Goal: Transaction & Acquisition: Purchase product/service

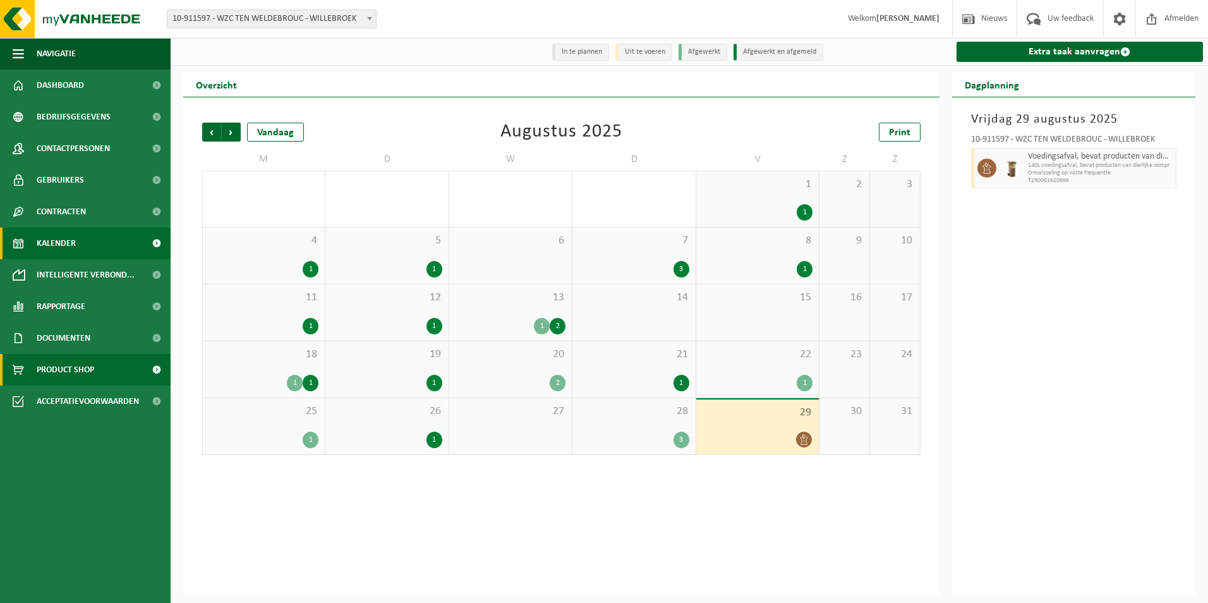
click at [100, 370] on link "Product Shop" at bounding box center [85, 370] width 171 height 32
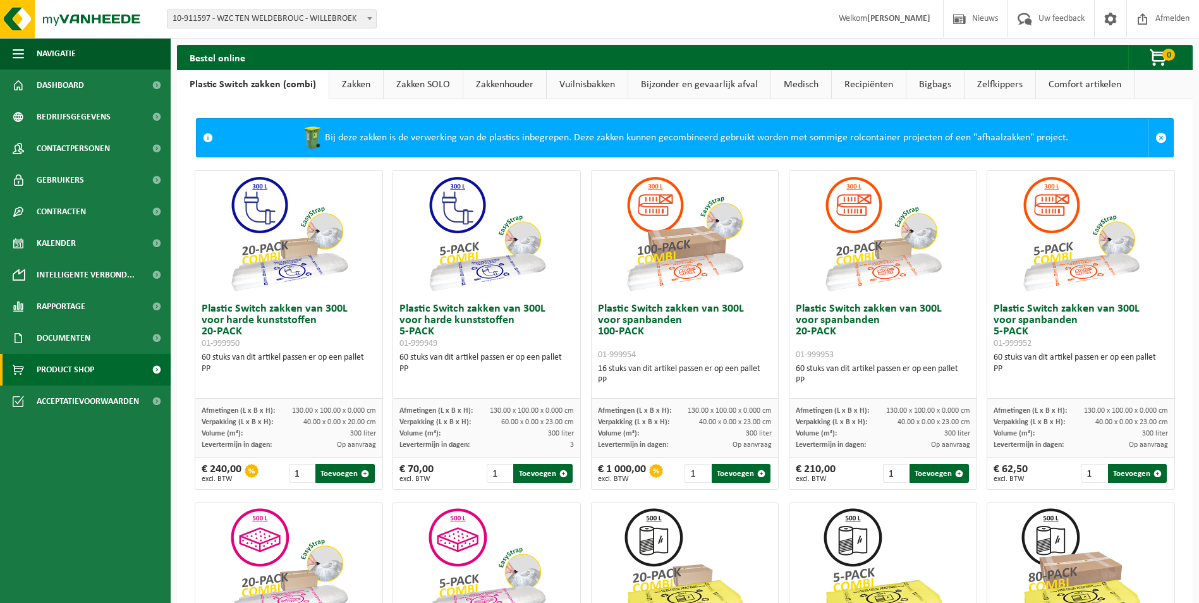
click at [342, 87] on link "Zakken" at bounding box center [356, 84] width 54 height 29
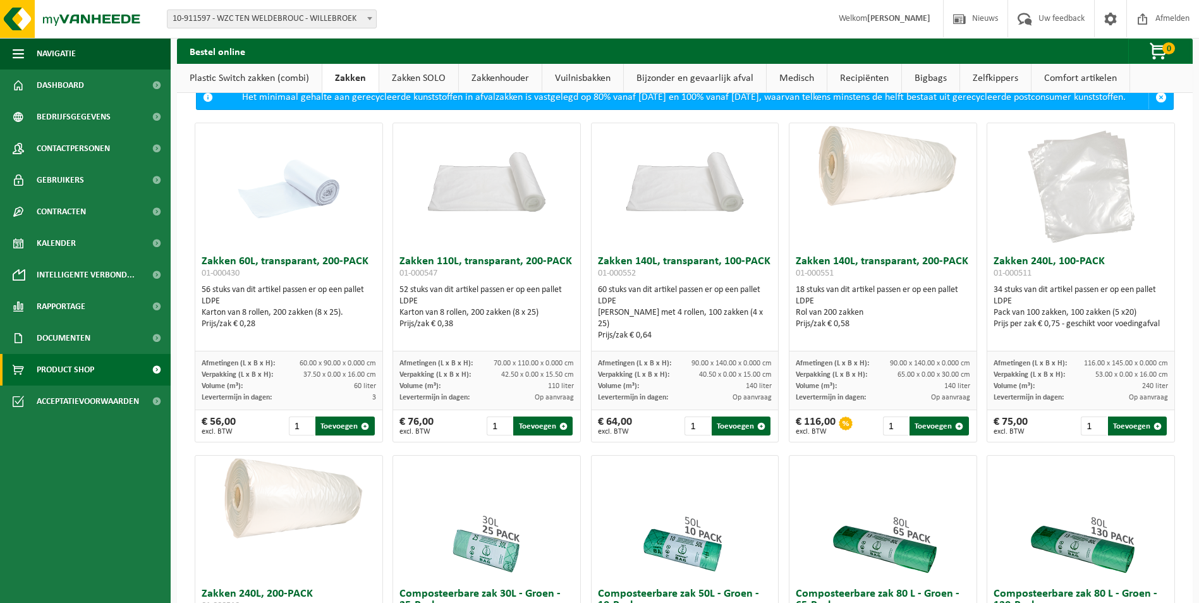
scroll to position [63, 0]
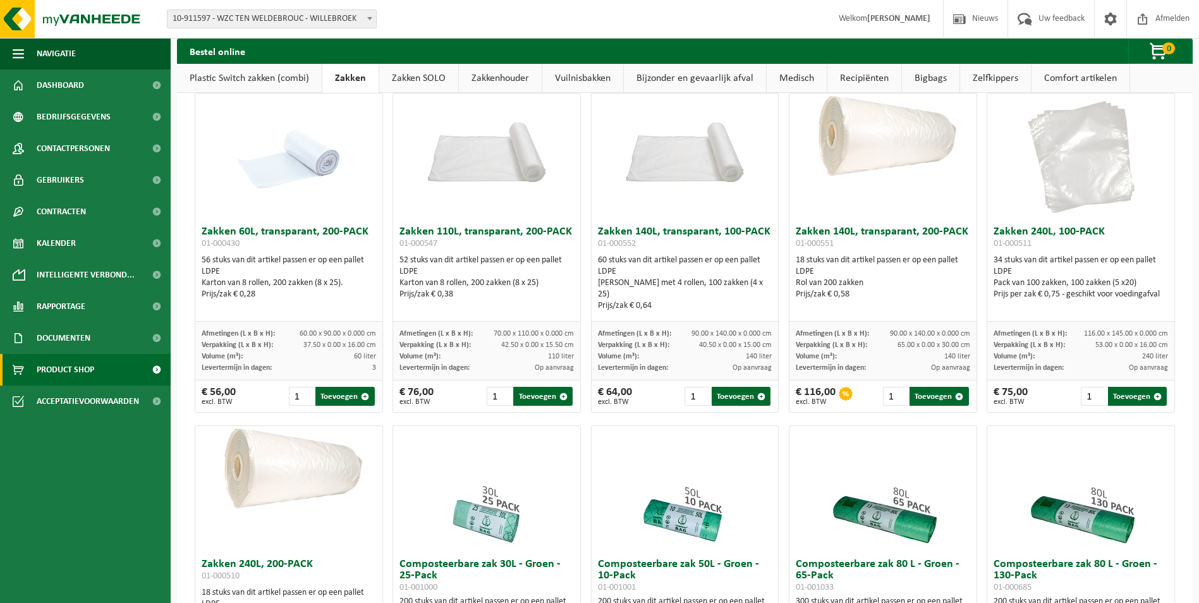
click at [419, 80] on link "Zakken SOLO" at bounding box center [418, 78] width 79 height 29
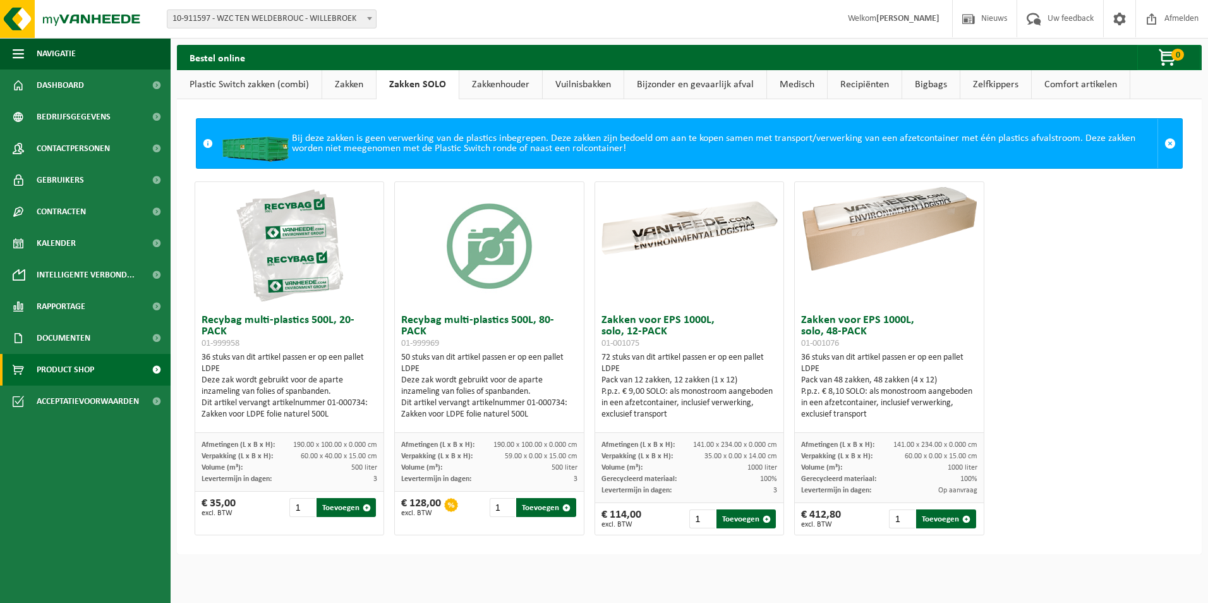
click at [351, 80] on link "Zakken" at bounding box center [349, 84] width 54 height 29
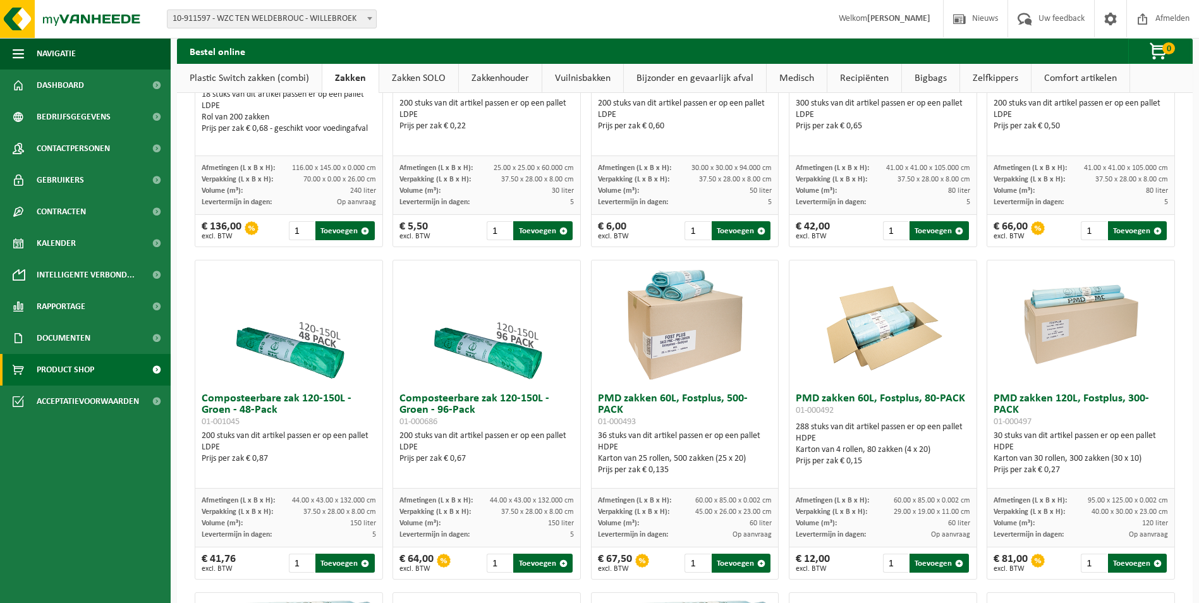
scroll to position [632, 0]
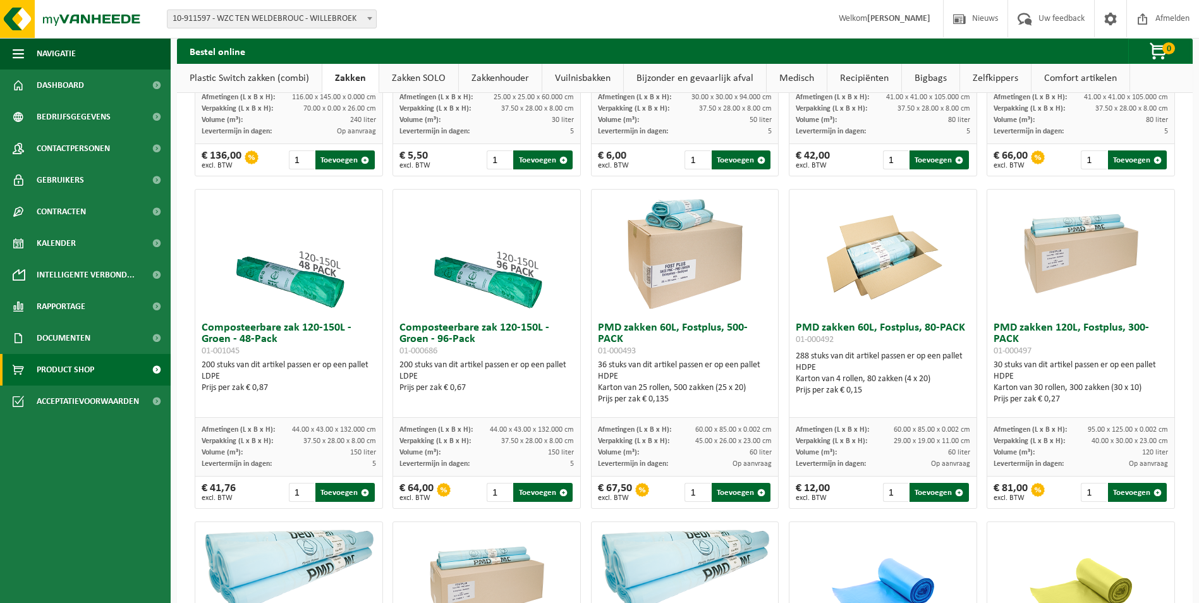
click at [449, 342] on h3 "Composteerbare zak 120-150L - Groen - 96-Pack 01-000686" at bounding box center [486, 339] width 174 height 34
click at [503, 304] on img at bounding box center [486, 253] width 126 height 126
click at [423, 445] on span "Verpakking (L x B x H):" at bounding box center [434, 441] width 71 height 8
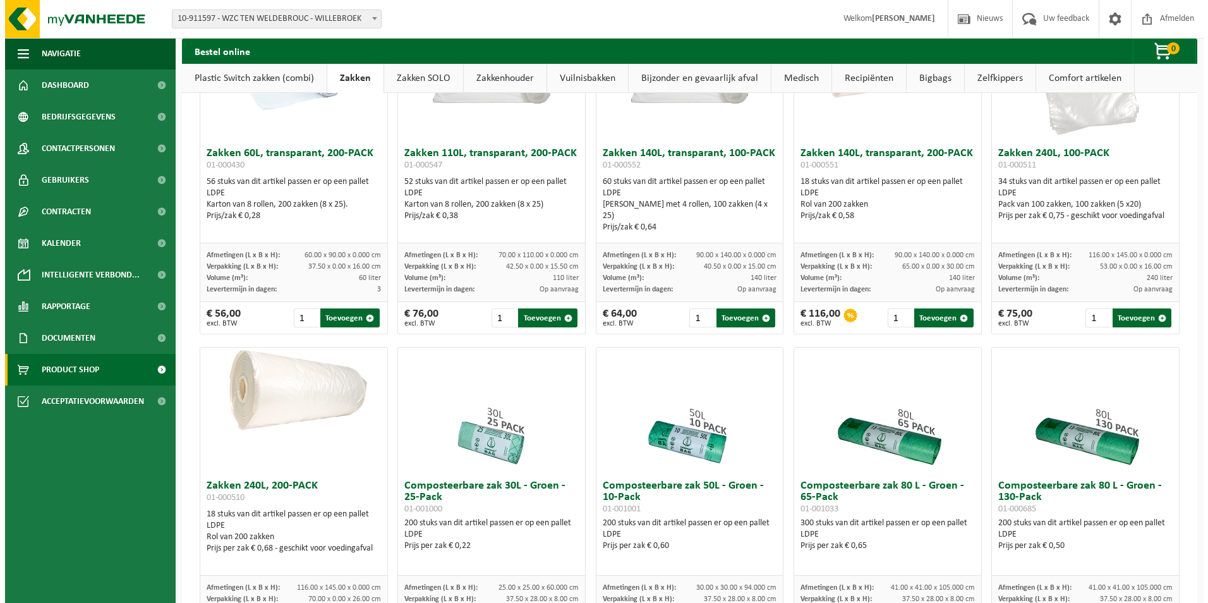
scroll to position [0, 0]
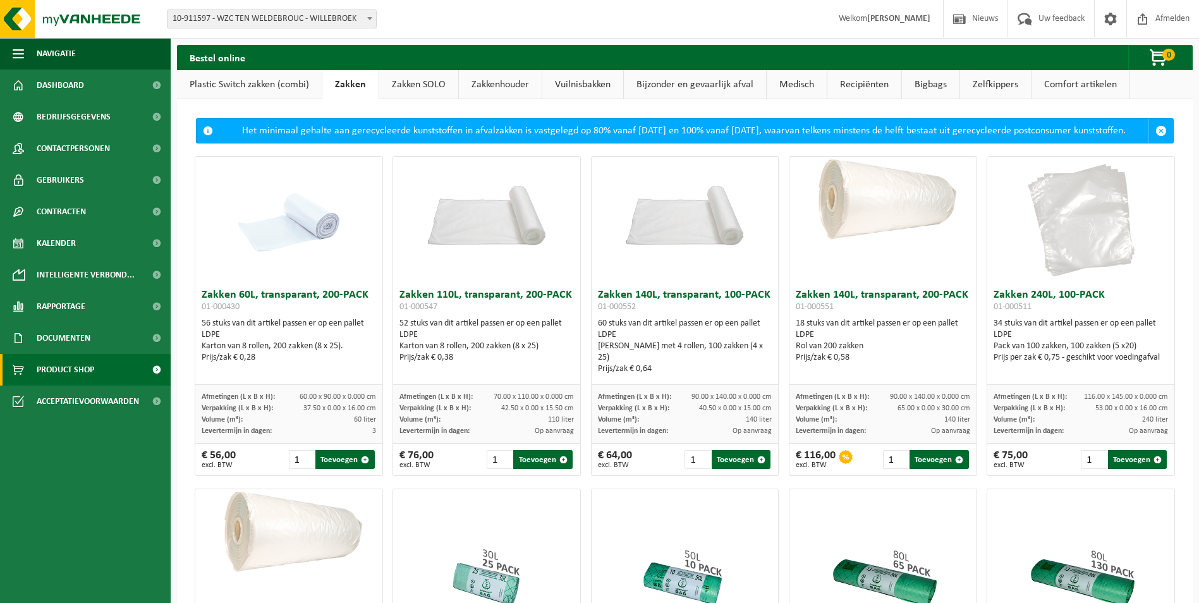
click at [1069, 84] on link "Comfort artikelen" at bounding box center [1080, 84] width 98 height 29
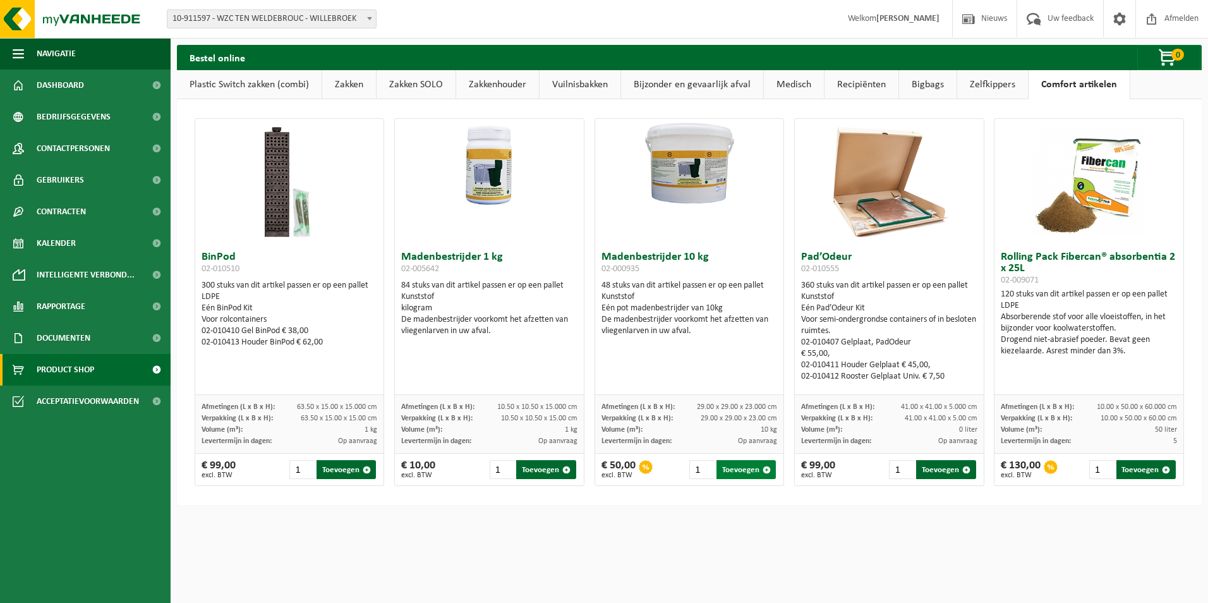
click at [757, 473] on button "Toevoegen" at bounding box center [746, 469] width 59 height 19
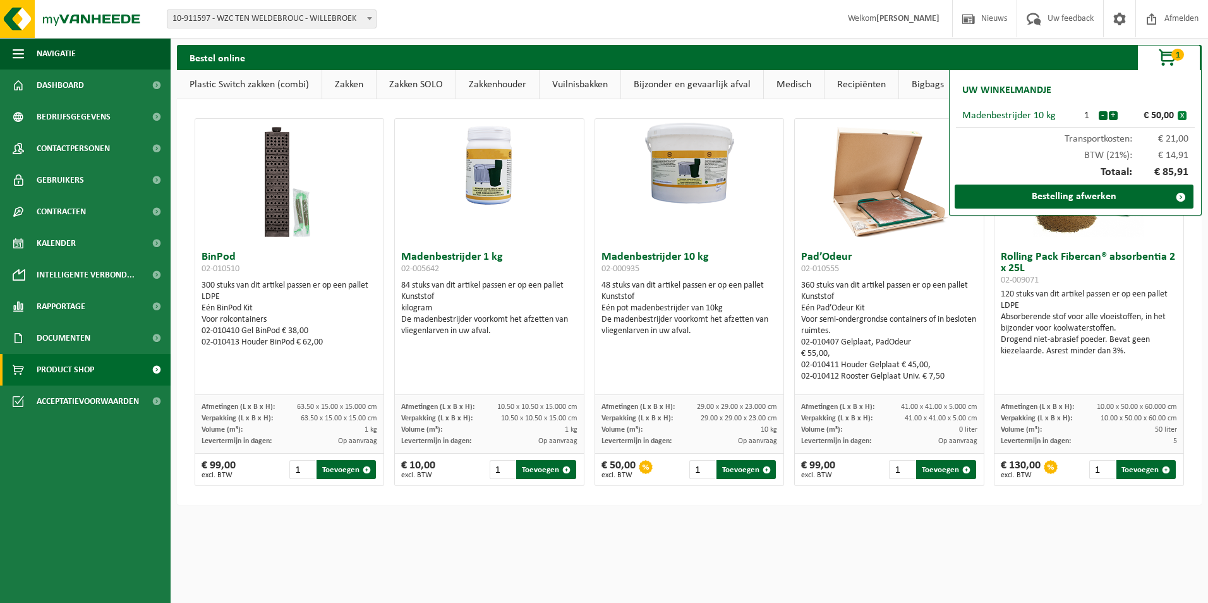
click at [1183, 114] on button "x" at bounding box center [1182, 115] width 9 height 9
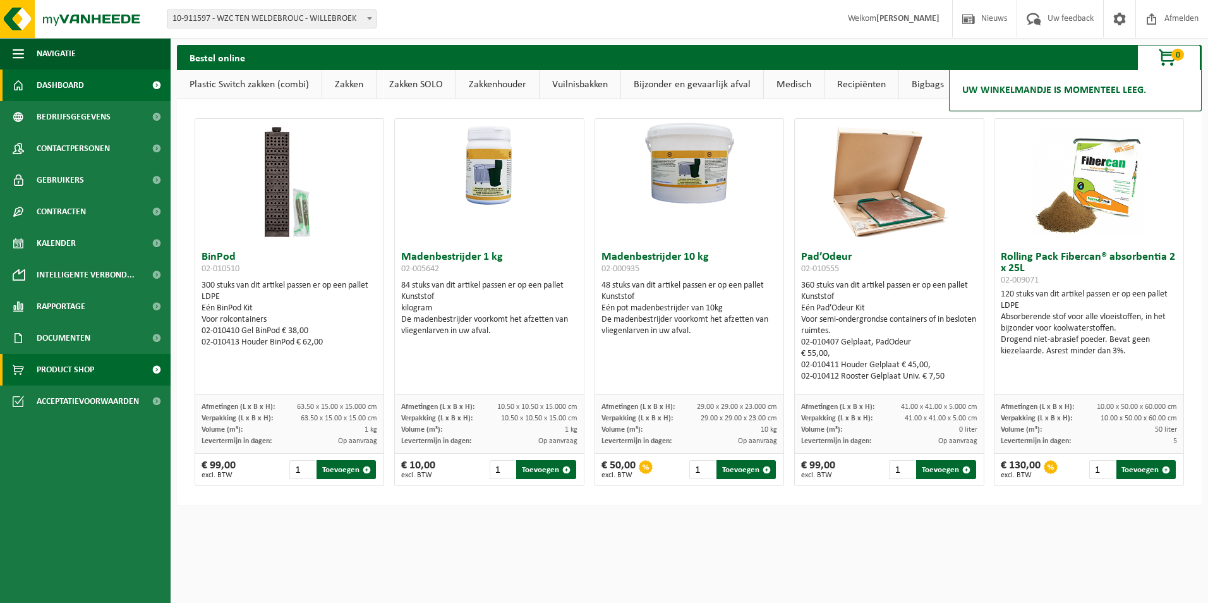
click at [75, 89] on span "Dashboard" at bounding box center [60, 86] width 47 height 32
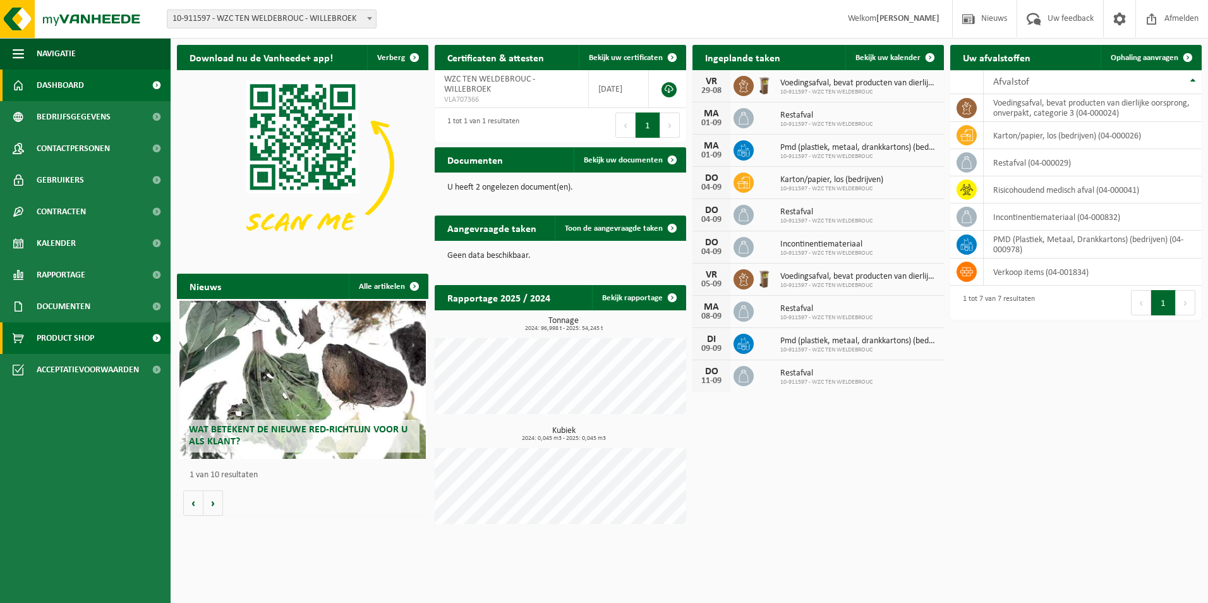
click at [109, 342] on link "Product Shop" at bounding box center [85, 338] width 171 height 32
